Goal: Information Seeking & Learning: Find specific fact

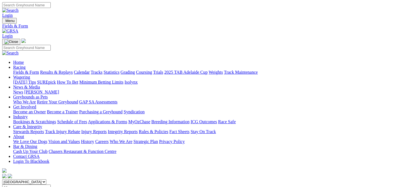
click at [70, 70] on link "Results & Replays" at bounding box center [56, 72] width 33 height 5
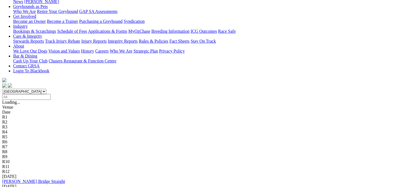
scroll to position [92, 0]
